Goal: Navigation & Orientation: Find specific page/section

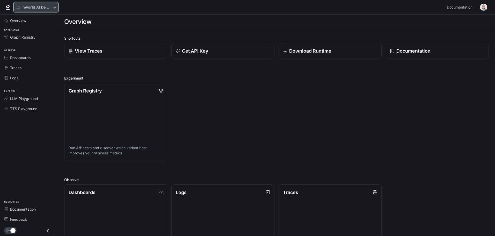
click at [44, 7] on p "Inworld AI Demos" at bounding box center [35, 7] width 29 height 4
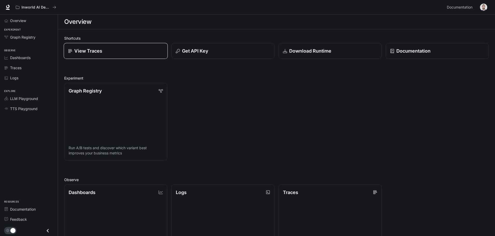
click at [135, 53] on div "View Traces" at bounding box center [115, 50] width 95 height 7
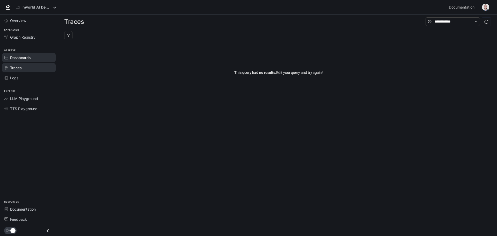
click at [25, 62] on link "Dashboards" at bounding box center [29, 57] width 54 height 9
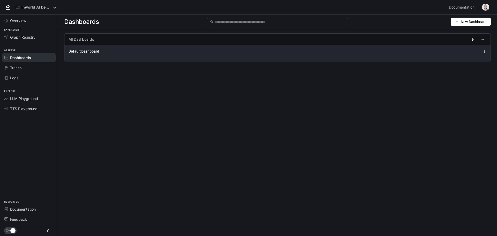
click at [81, 51] on span "Default Dashboard" at bounding box center [84, 51] width 31 height 5
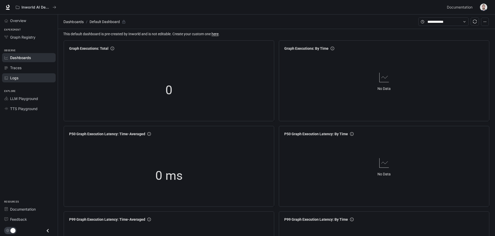
click at [18, 75] on link "Logs" at bounding box center [29, 77] width 54 height 9
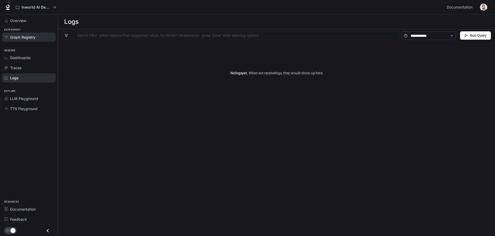
click at [37, 38] on div "Graph Registry" at bounding box center [31, 36] width 43 height 5
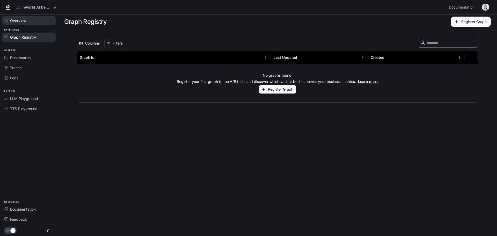
click at [36, 23] on div "Overview" at bounding box center [31, 20] width 43 height 5
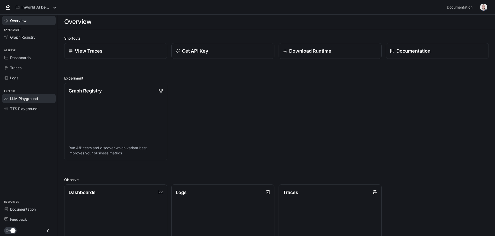
click at [34, 99] on span "LLM Playground" at bounding box center [24, 98] width 28 height 5
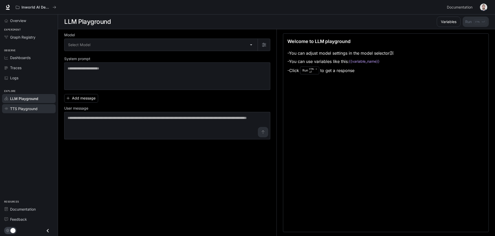
click at [34, 111] on span "TTS Playground" at bounding box center [23, 108] width 27 height 5
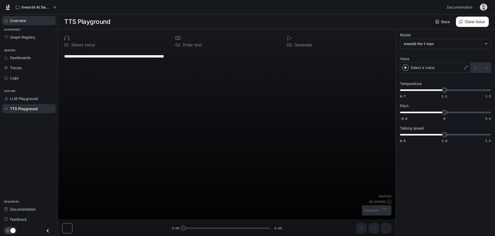
click at [27, 22] on div "Overview" at bounding box center [31, 20] width 43 height 5
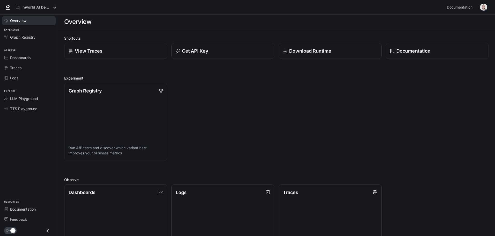
drag, startPoint x: 486, startPoint y: 1, endPoint x: 485, endPoint y: 5, distance: 4.7
click at [485, 3] on div "Inworld AI Demos Documentation Documentation" at bounding box center [247, 7] width 495 height 15
click at [485, 5] on img "button" at bounding box center [483, 7] width 7 height 7
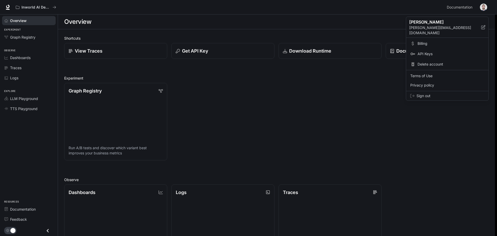
click at [427, 51] on span "API Keys" at bounding box center [451, 53] width 67 height 5
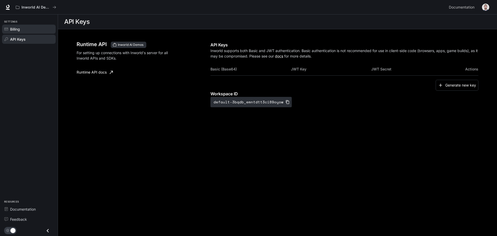
click at [34, 28] on div "Billing" at bounding box center [31, 28] width 43 height 5
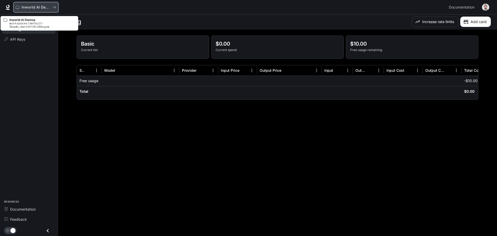
click at [32, 9] on p "Inworld AI Demos" at bounding box center [35, 7] width 29 height 4
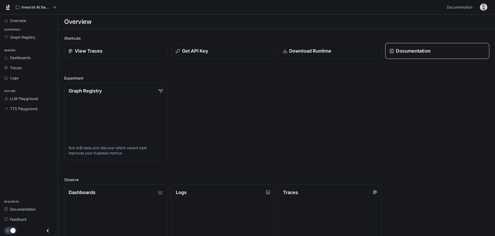
click at [400, 47] on p "Documentation" at bounding box center [413, 50] width 34 height 7
